Goal: Task Accomplishment & Management: Manage account settings

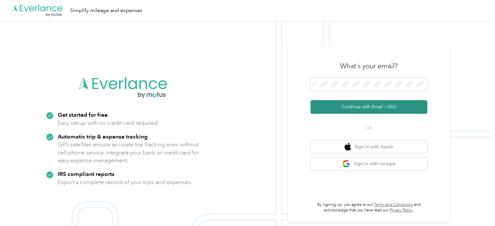
click at [357, 109] on button "Continue with Email / SSO" at bounding box center [369, 107] width 117 height 14
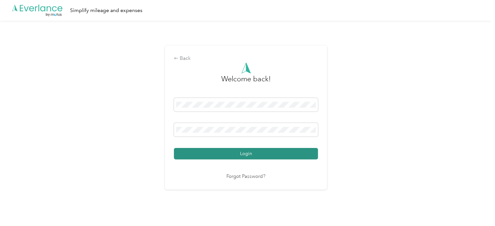
click at [273, 153] on button "Login" at bounding box center [246, 153] width 144 height 11
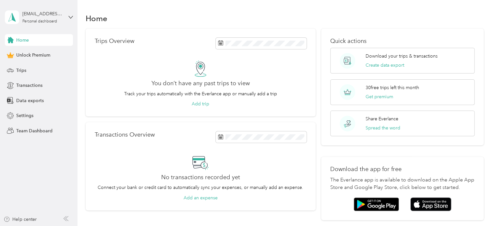
click at [170, 21] on div "Home" at bounding box center [285, 18] width 399 height 14
